Goal: Task Accomplishment & Management: Use online tool/utility

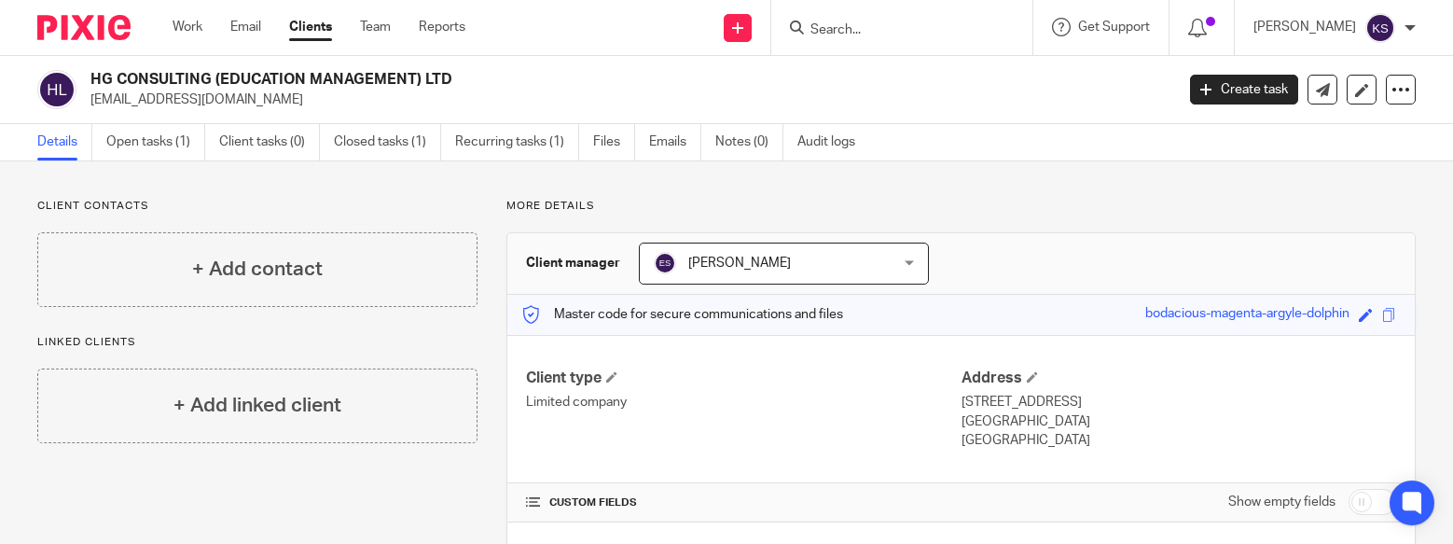
click at [314, 19] on link "Clients" at bounding box center [310, 27] width 43 height 19
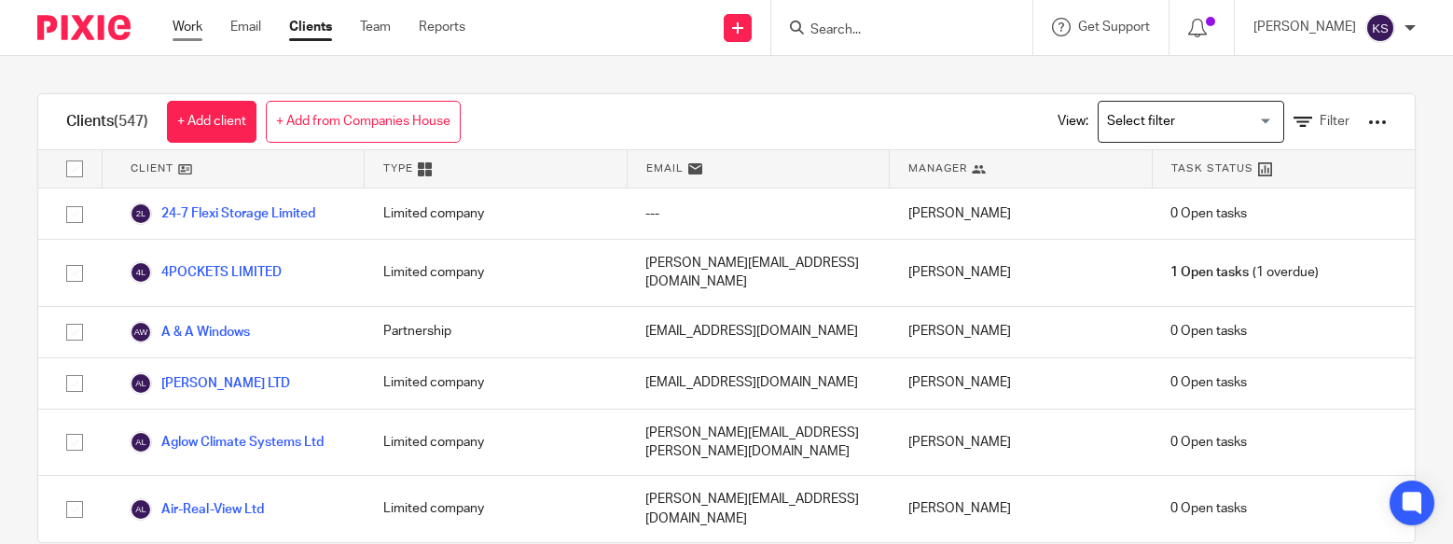
click at [187, 31] on link "Work" at bounding box center [188, 27] width 30 height 19
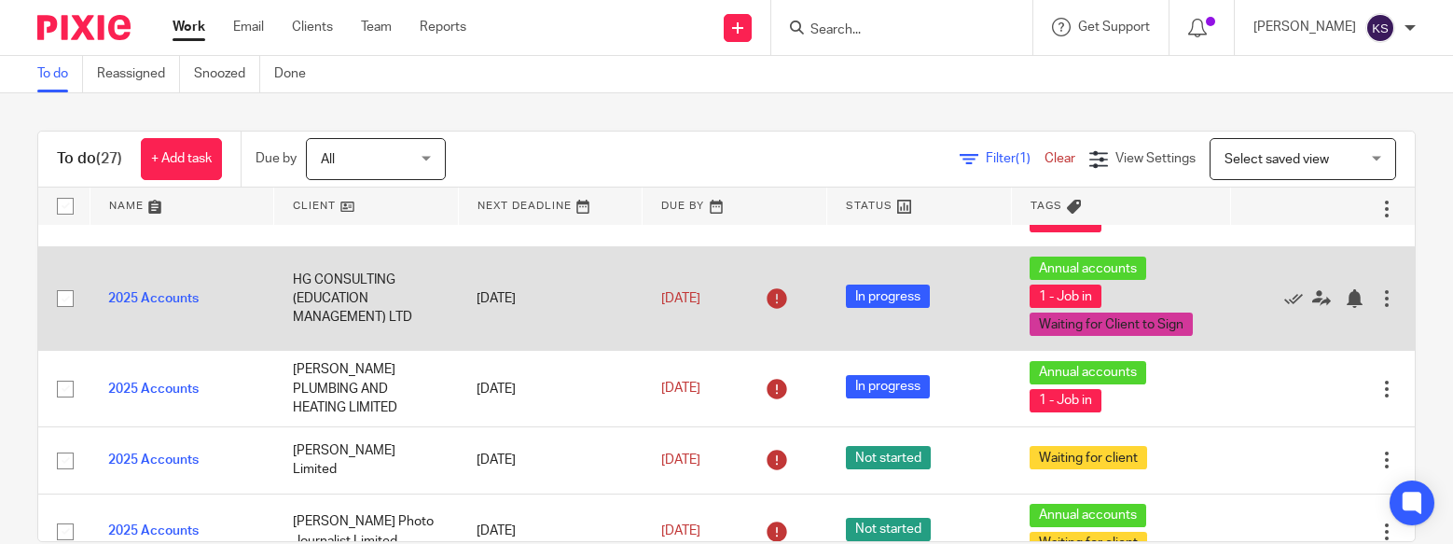
scroll to position [373, 0]
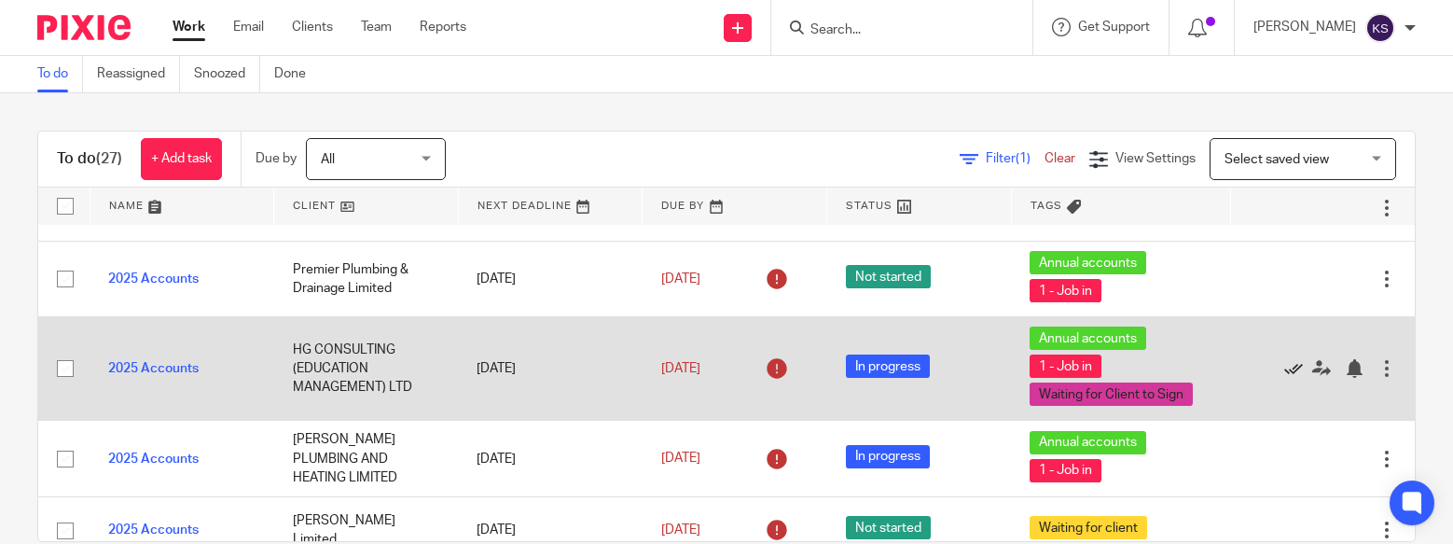
click at [1284, 359] on icon at bounding box center [1293, 368] width 19 height 19
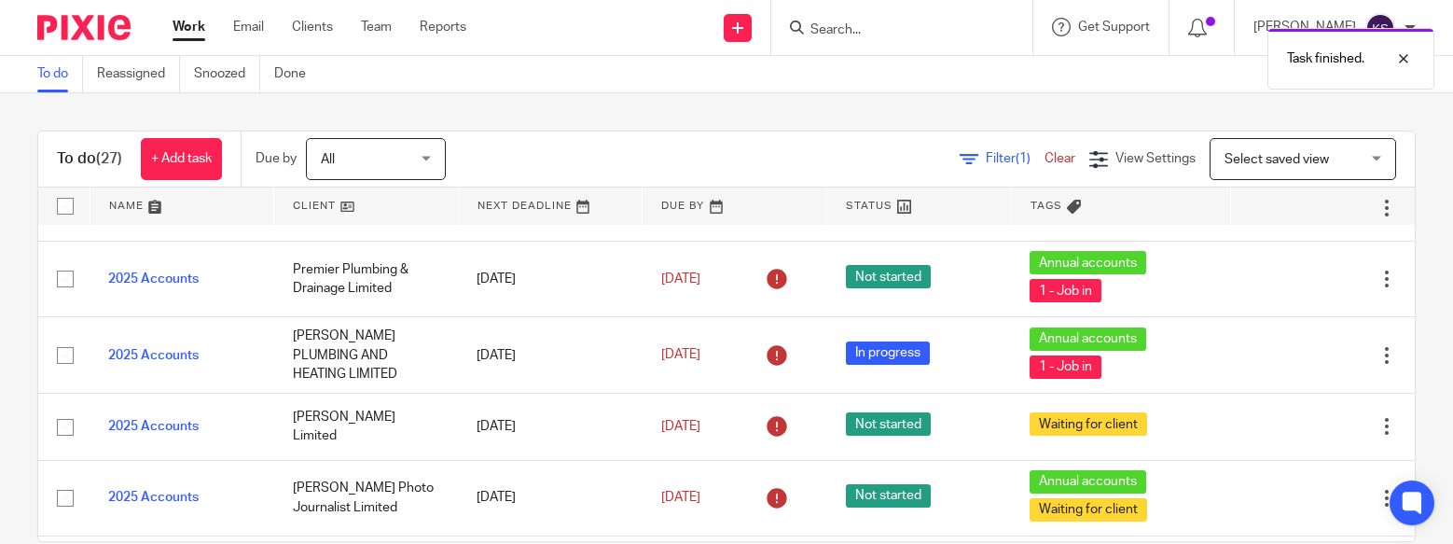
scroll to position [187, 0]
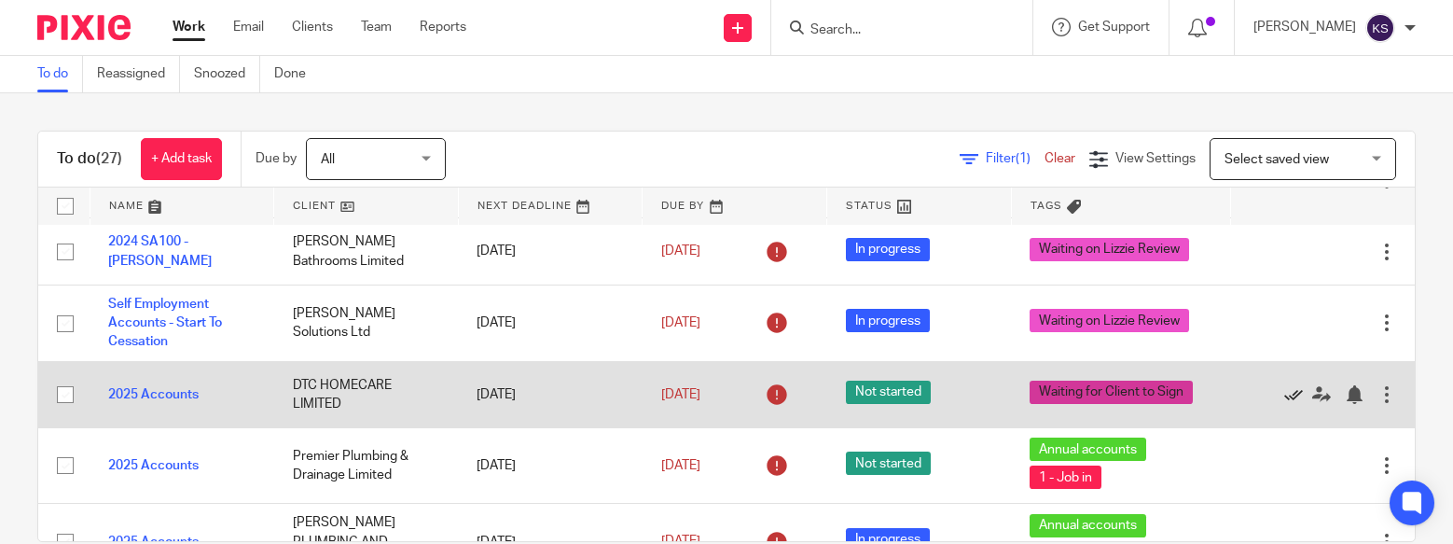
click at [1284, 385] on icon at bounding box center [1293, 394] width 19 height 19
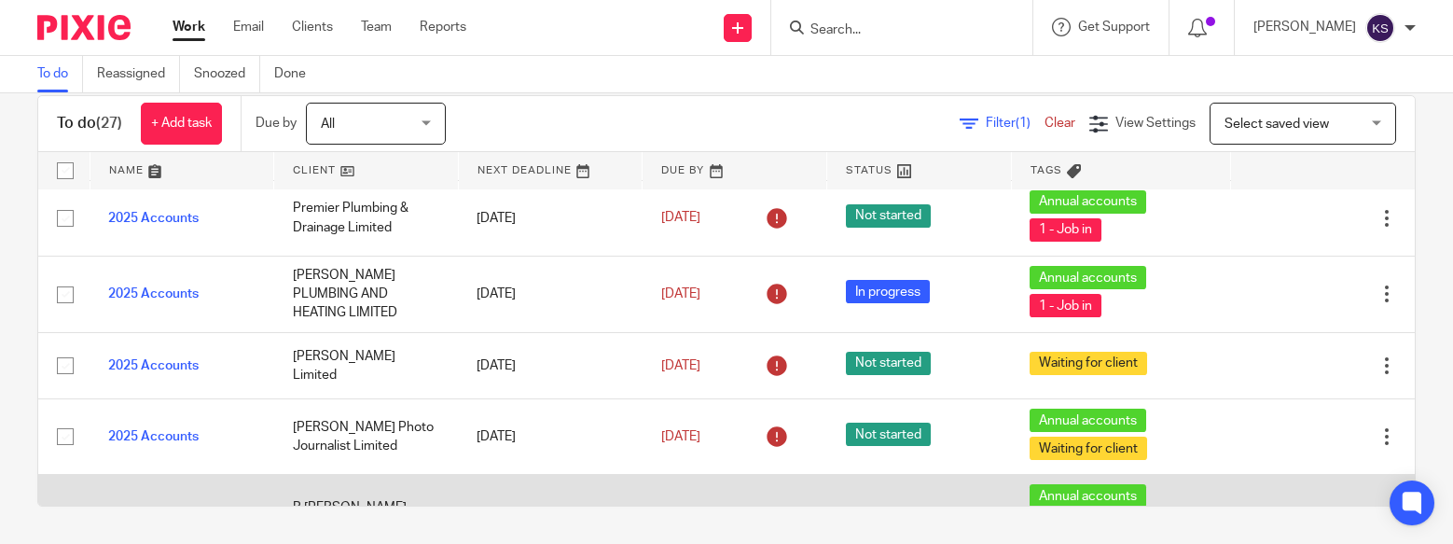
scroll to position [294, 0]
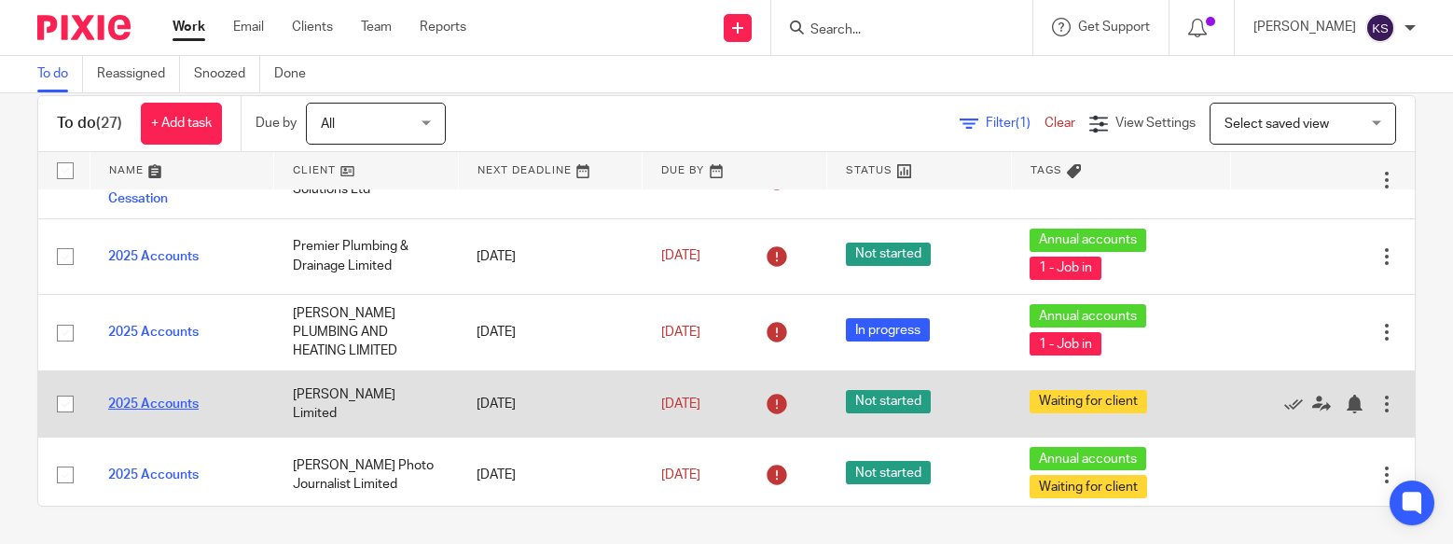
click at [140, 397] on link "2025 Accounts" at bounding box center [153, 403] width 90 height 13
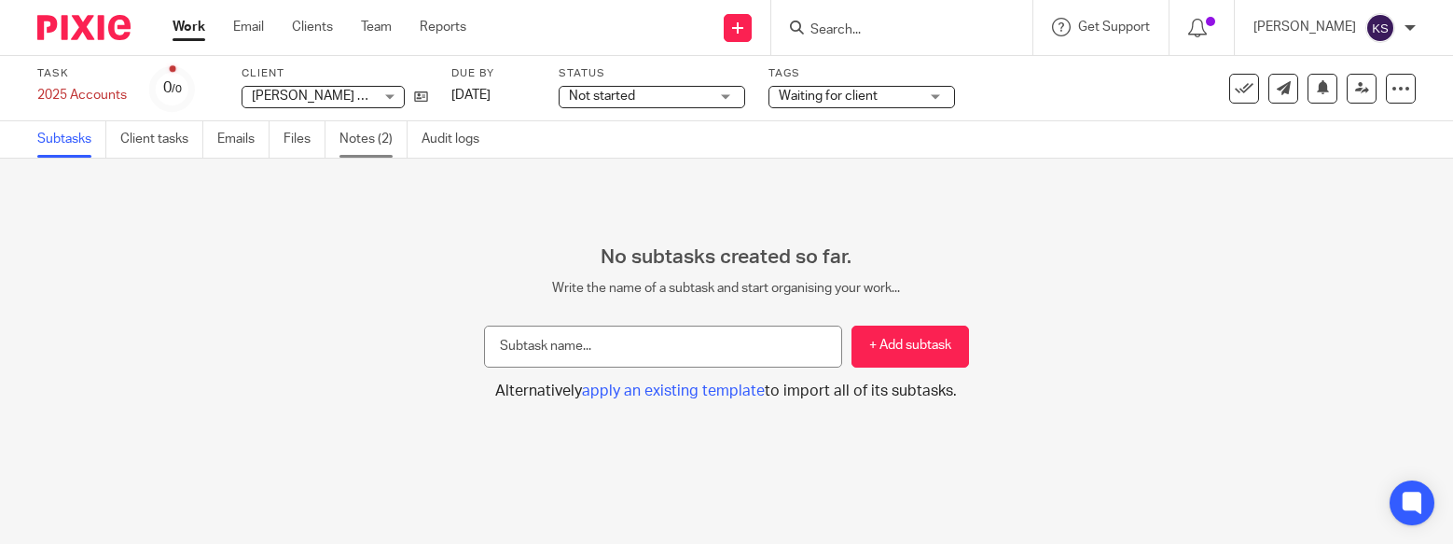
click at [346, 142] on link "Notes (2)" at bounding box center [373, 139] width 68 height 36
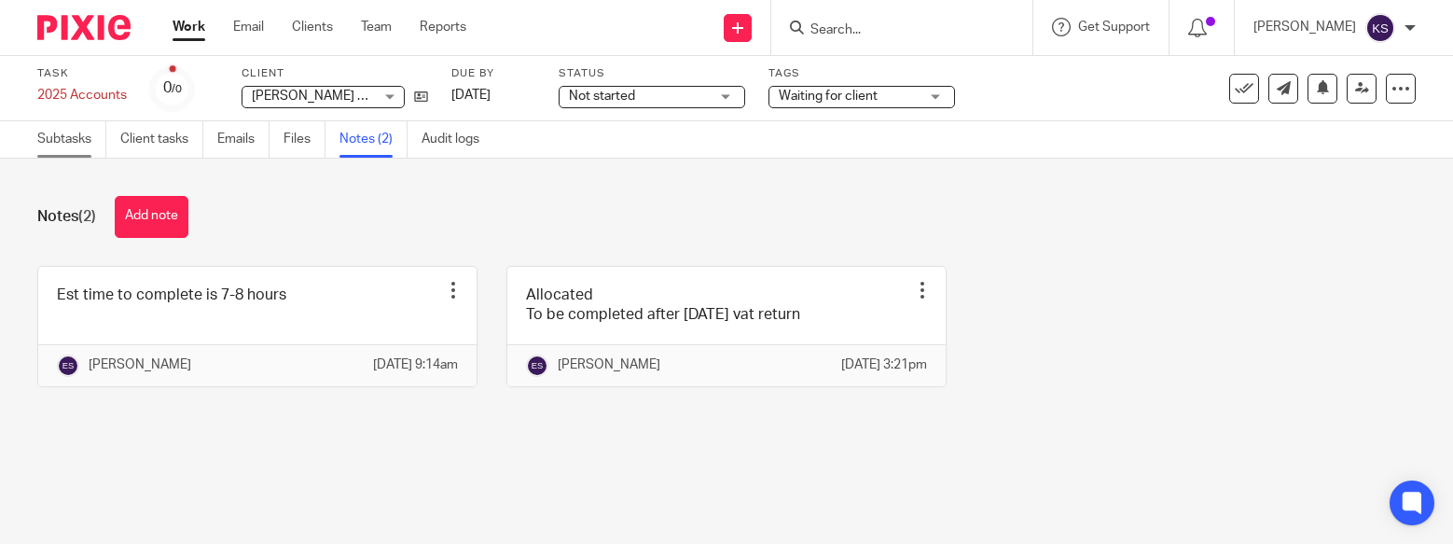
click at [74, 134] on link "Subtasks" at bounding box center [71, 139] width 69 height 36
click at [179, 28] on link "Work" at bounding box center [189, 27] width 33 height 19
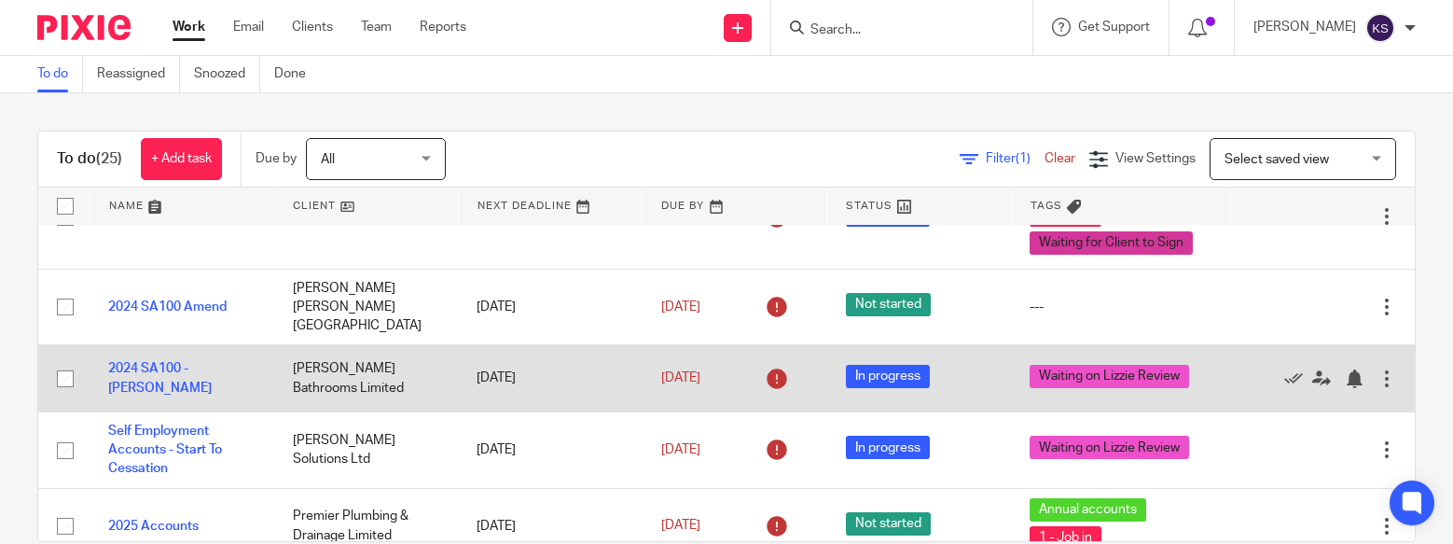
scroll to position [187, 0]
